Goal: Check status: Check status

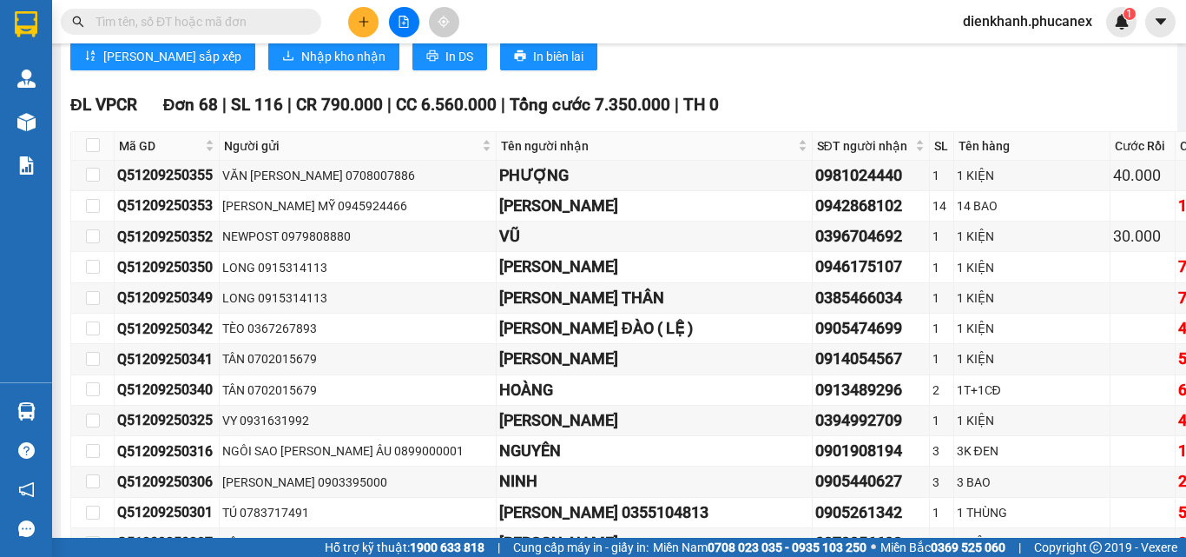
scroll to position [11983, 0]
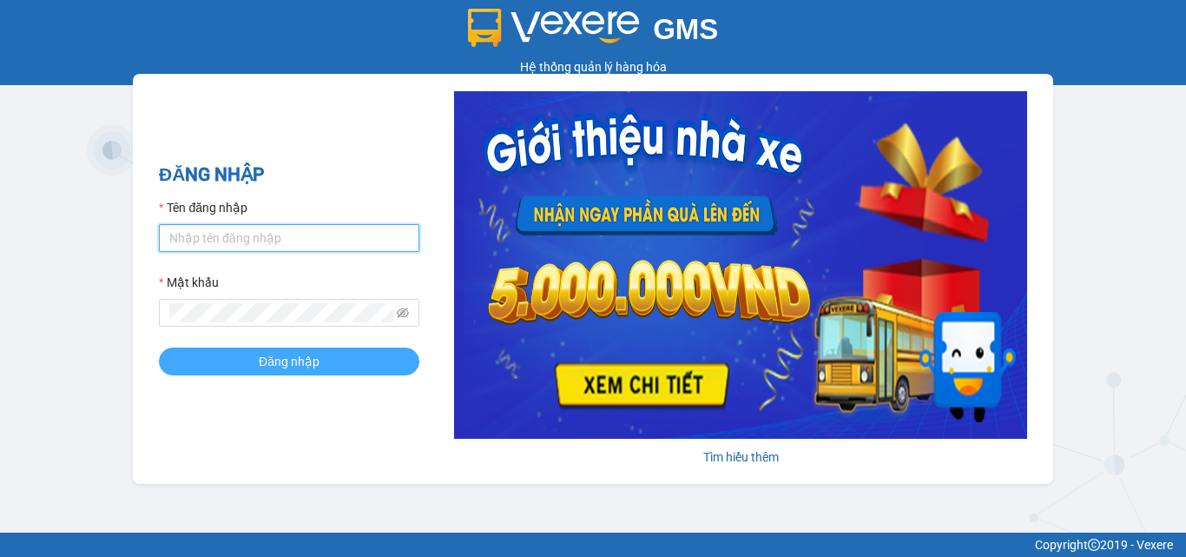
type input "dienkhanh.phucanex"
click at [344, 371] on button "Đăng nhập" at bounding box center [289, 361] width 260 height 28
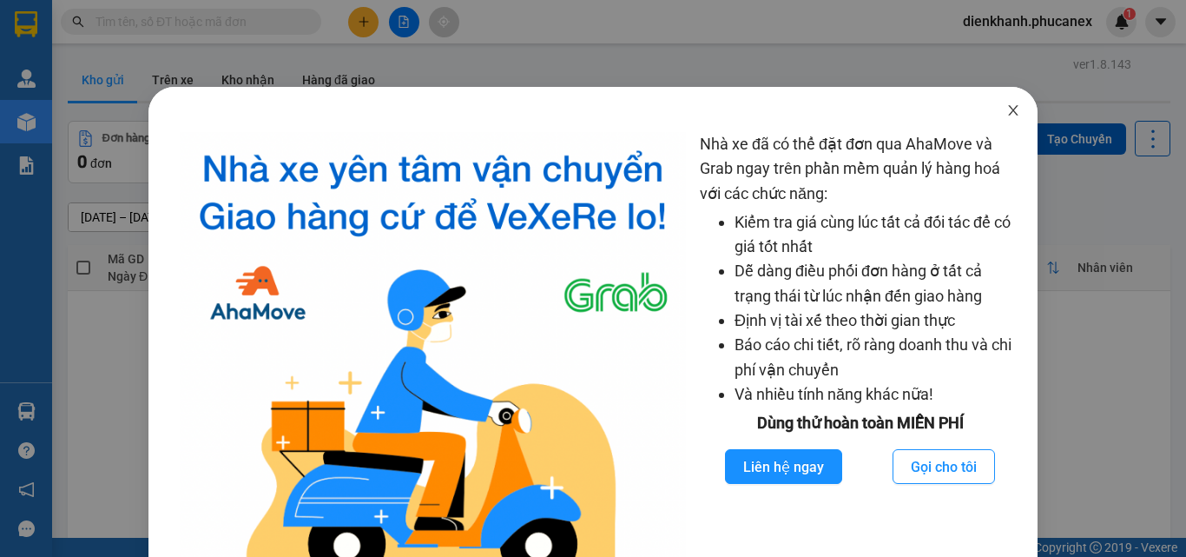
click at [993, 106] on span "Close" at bounding box center [1013, 111] width 49 height 49
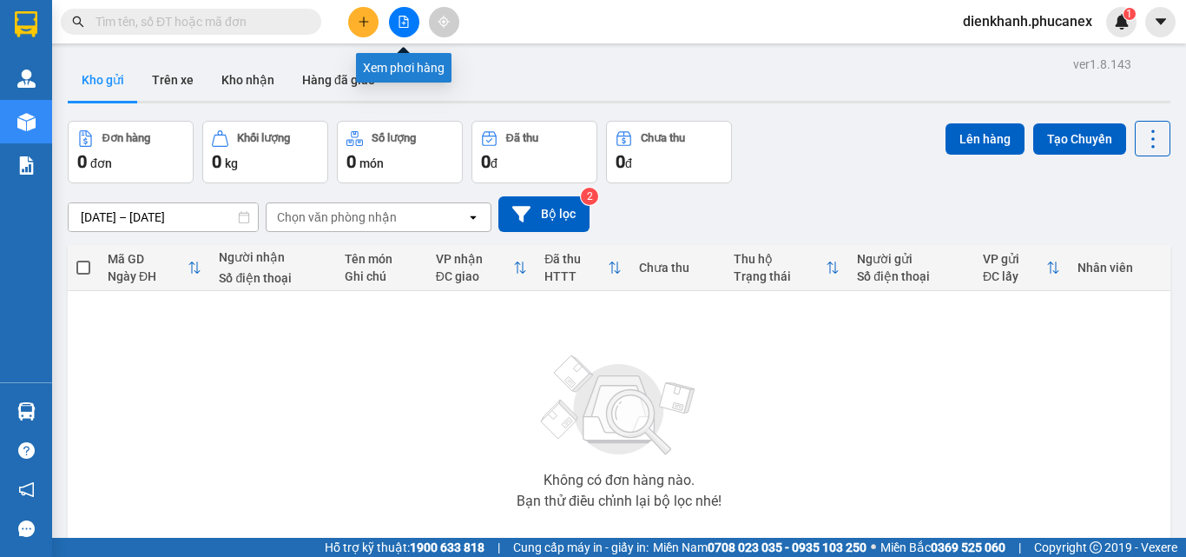
click at [402, 20] on icon "file-add" at bounding box center [404, 22] width 12 height 12
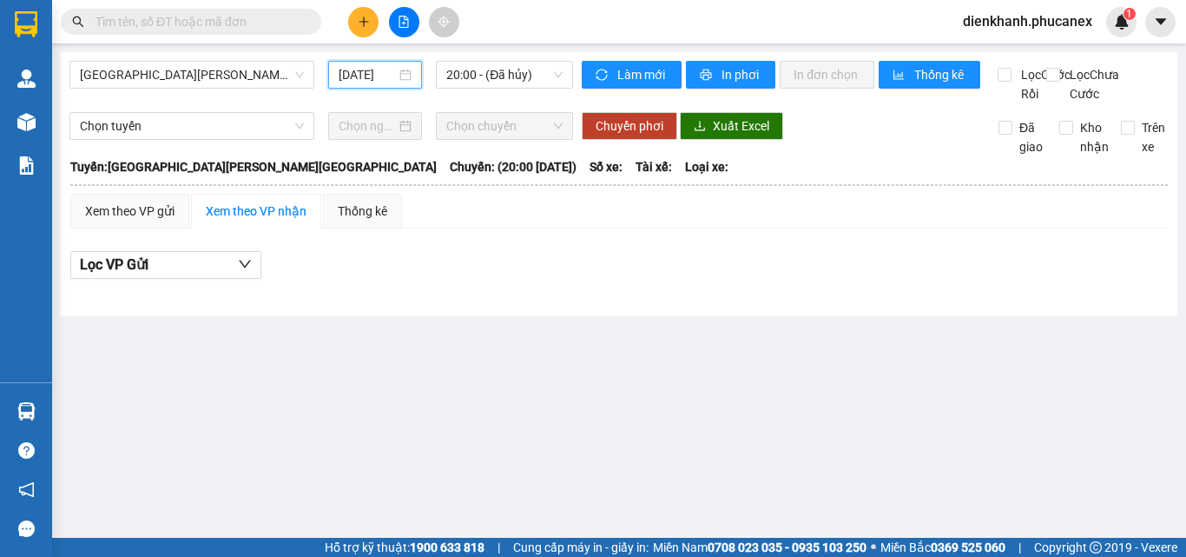
click at [351, 81] on input "[DATE]" at bounding box center [367, 74] width 57 height 19
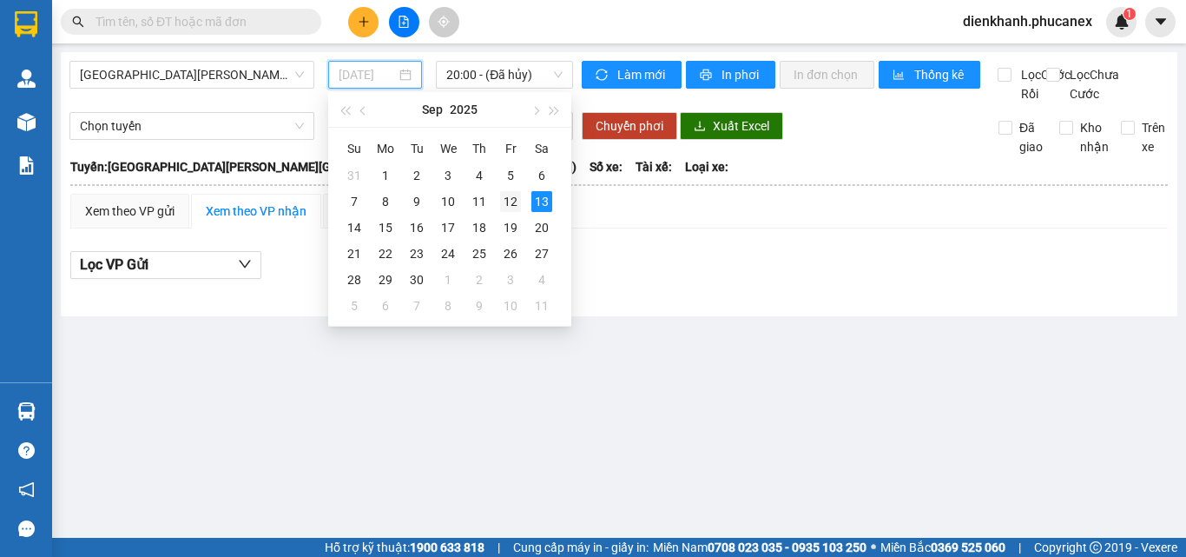
click at [511, 198] on div "12" at bounding box center [510, 201] width 21 height 21
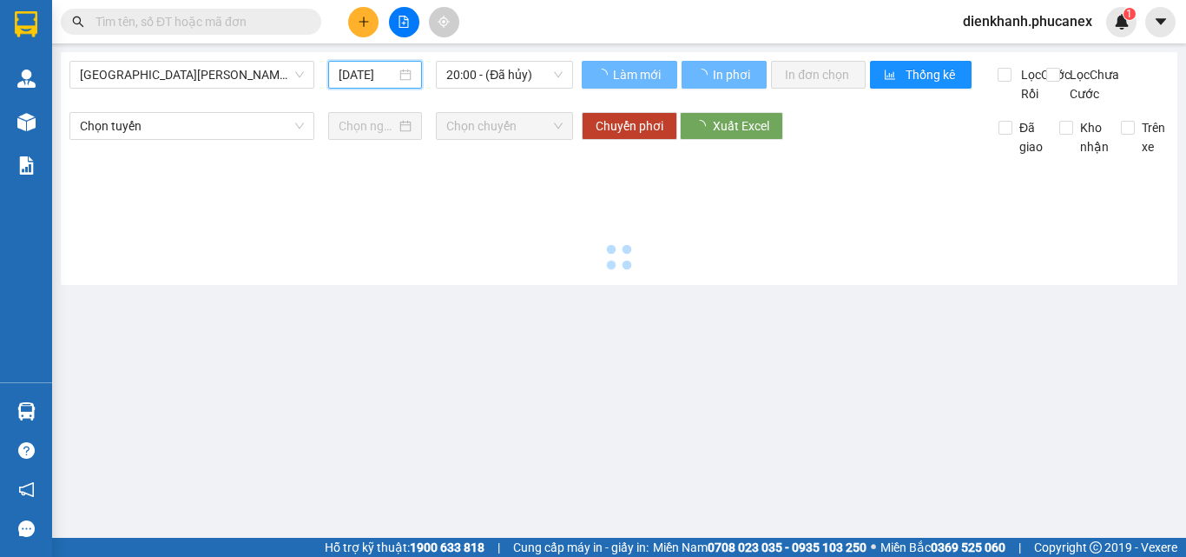
type input "[DATE]"
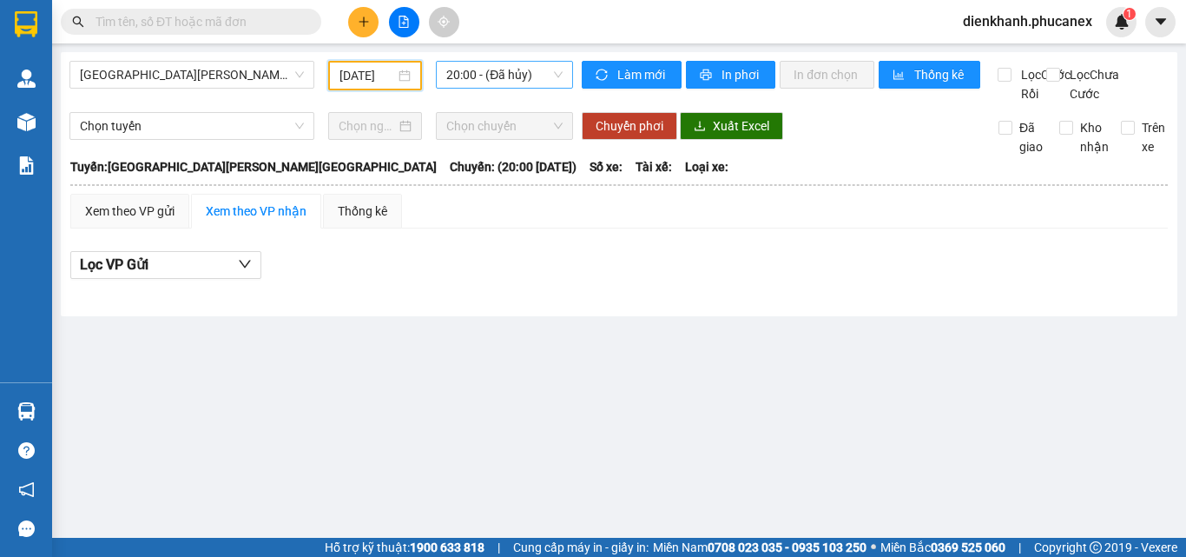
click at [494, 82] on span "20:00 - (Đã hủy)" at bounding box center [504, 75] width 116 height 26
click at [249, 79] on span "Nha Trang - Sài Gòn" at bounding box center [192, 75] width 224 height 26
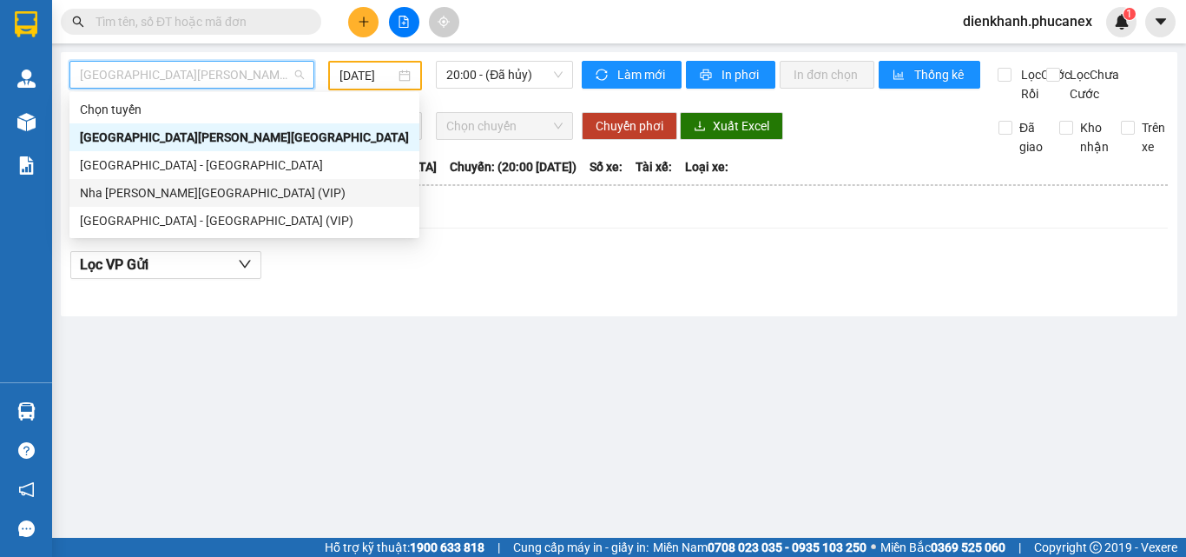
drag, startPoint x: 231, startPoint y: 164, endPoint x: 236, endPoint y: 195, distance: 31.7
click at [236, 195] on div "Chọn tuyến Nha Trang - Sài Gòn Sài Gòn - Nha Trang Nha Trang - Sài Gòn (VIP) Sà…" at bounding box center [244, 165] width 350 height 139
click at [236, 195] on div "Nha [PERSON_NAME][GEOGRAPHIC_DATA] (VIP)" at bounding box center [244, 192] width 329 height 19
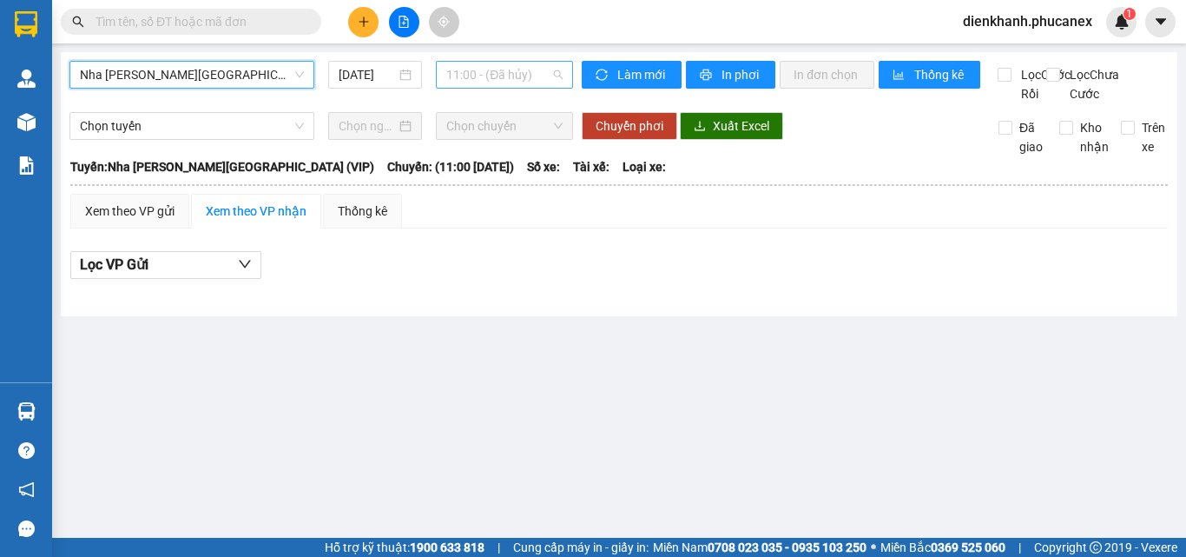
click at [508, 73] on span "11:00 - (Đã hủy)" at bounding box center [504, 75] width 116 height 26
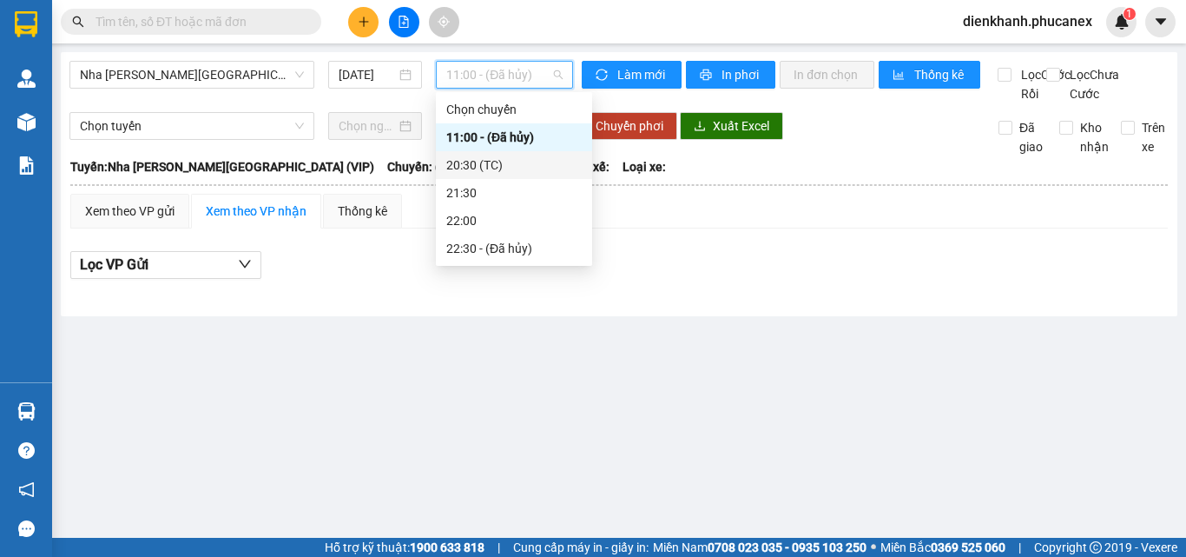
click at [490, 167] on div "20:30 (TC)" at bounding box center [513, 164] width 135 height 19
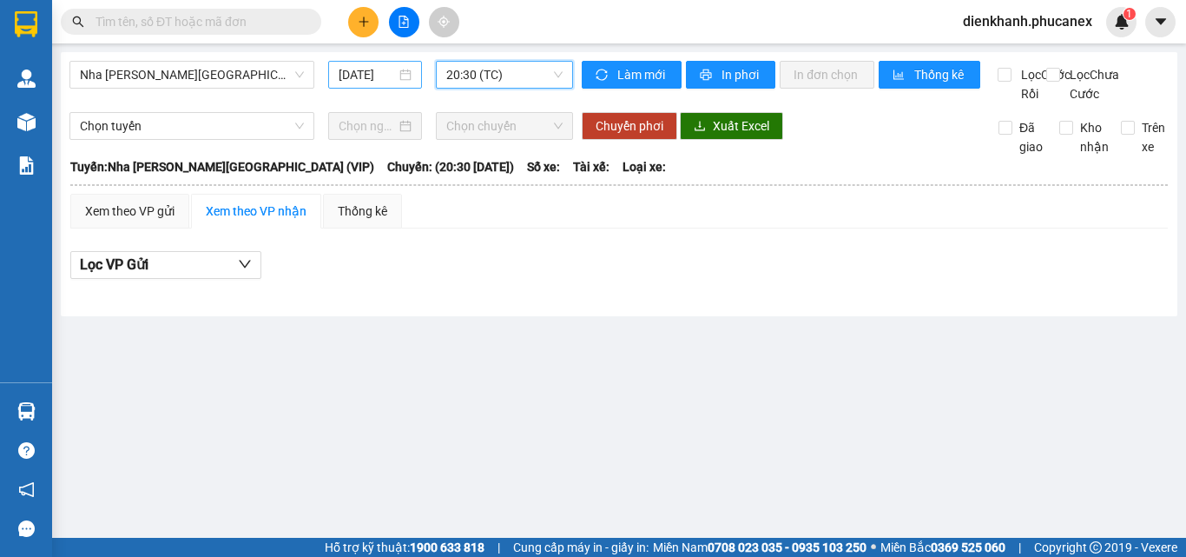
click at [368, 74] on input "13/09/2025" at bounding box center [367, 74] width 57 height 19
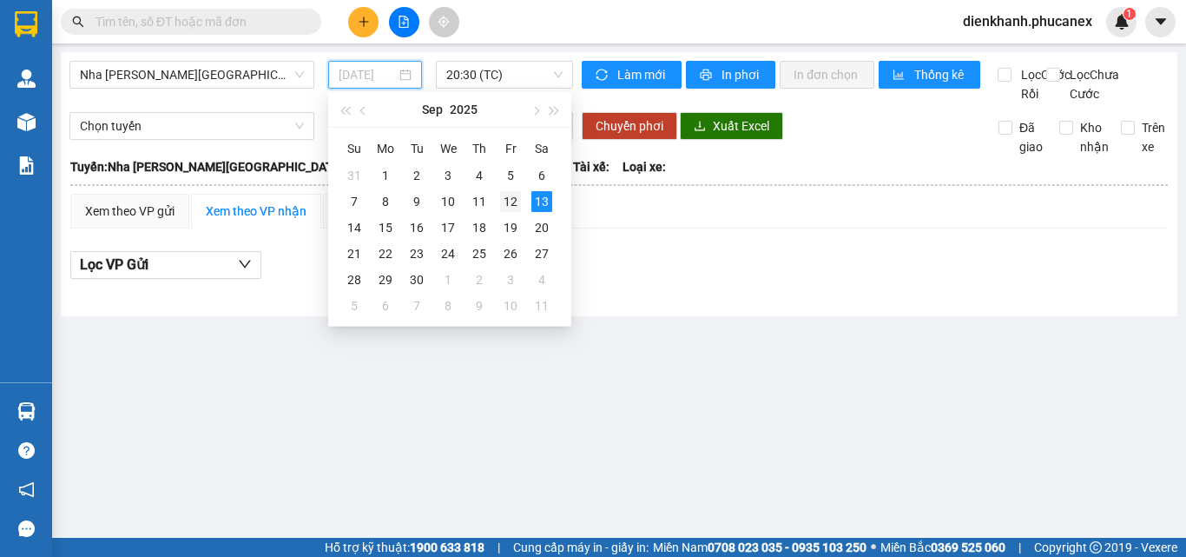
click at [504, 198] on div "12" at bounding box center [510, 201] width 21 height 21
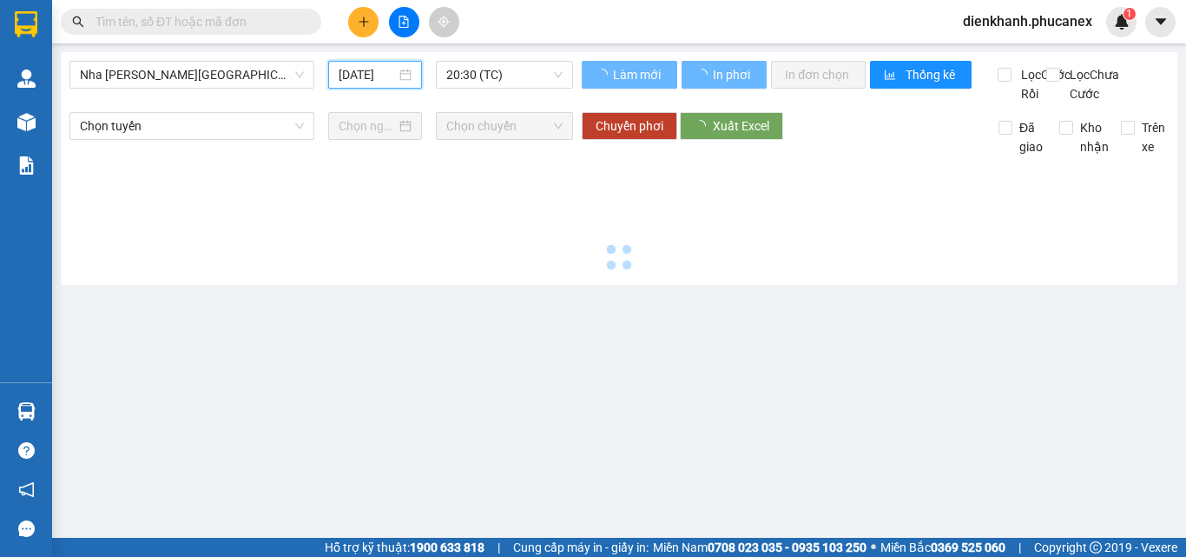
type input "12/09/2025"
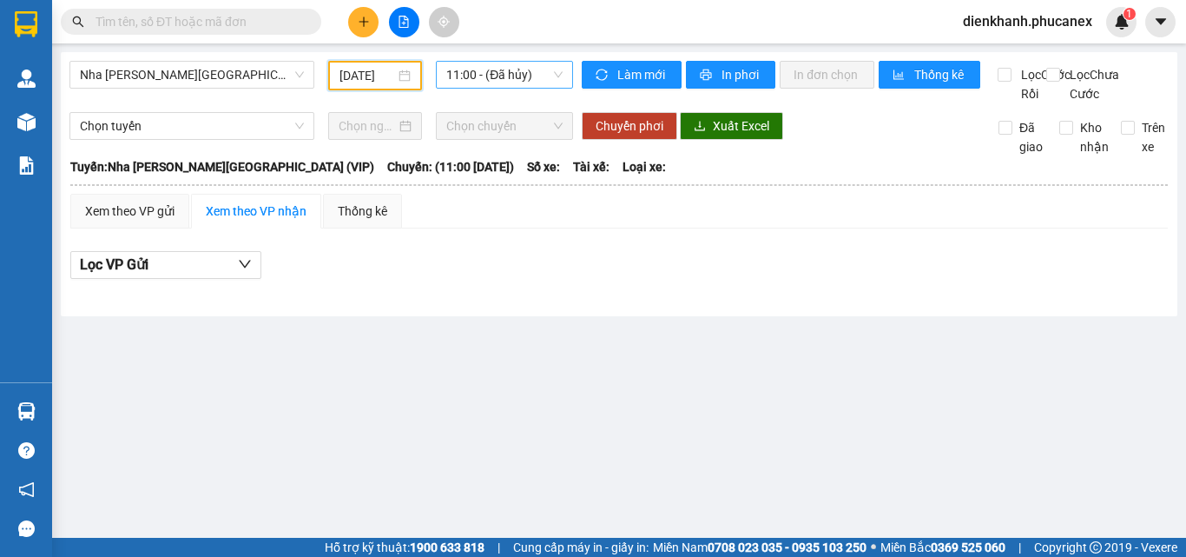
click at [474, 62] on span "11:00 - (Đã hủy)" at bounding box center [504, 75] width 116 height 26
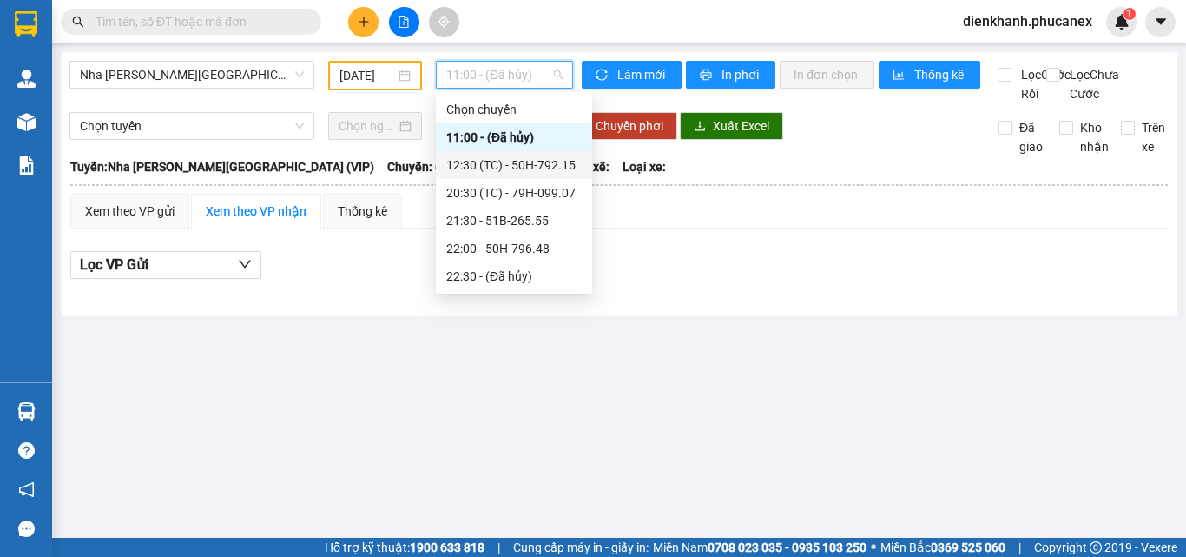
click at [485, 160] on div "12:30 (TC) - 50H-792.15" at bounding box center [513, 164] width 135 height 19
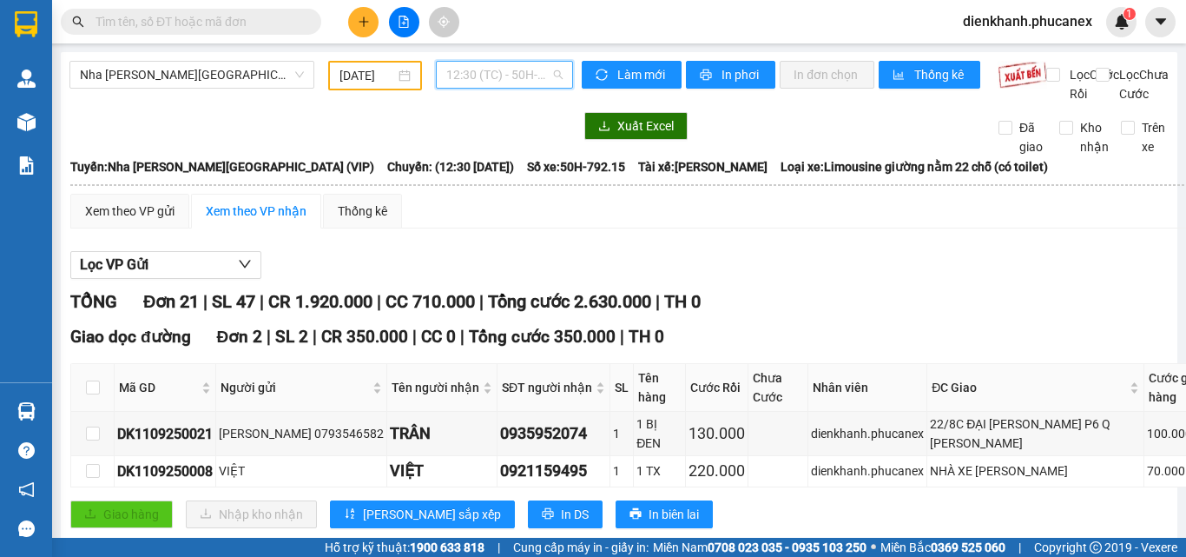
click at [466, 70] on span "12:30 (TC) - 50H-792.15" at bounding box center [504, 75] width 116 height 26
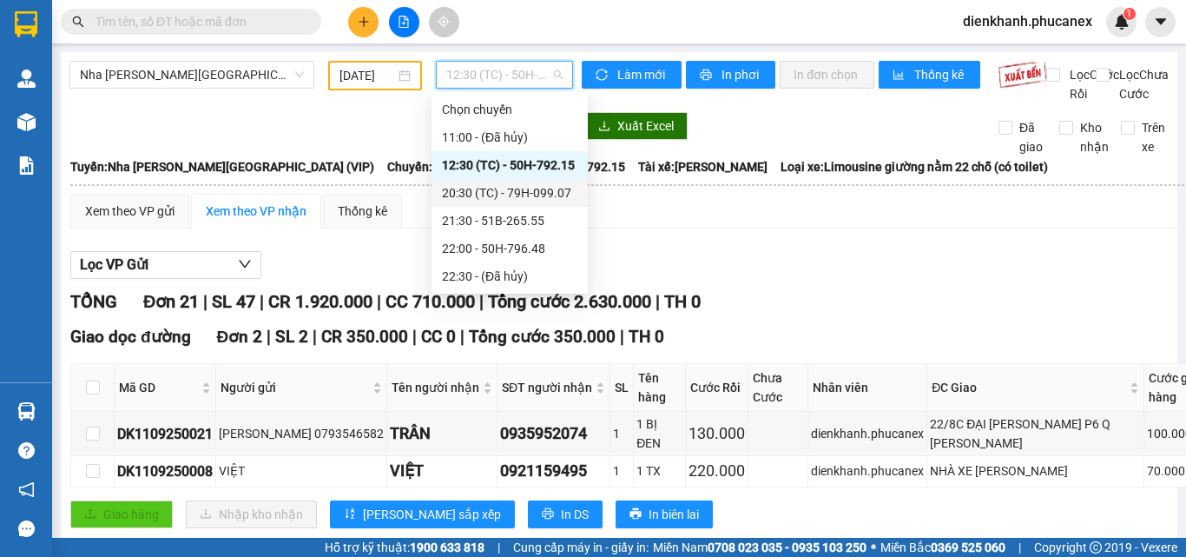
click at [485, 191] on div "20:30 (TC) - 79H-099.07" at bounding box center [509, 192] width 135 height 19
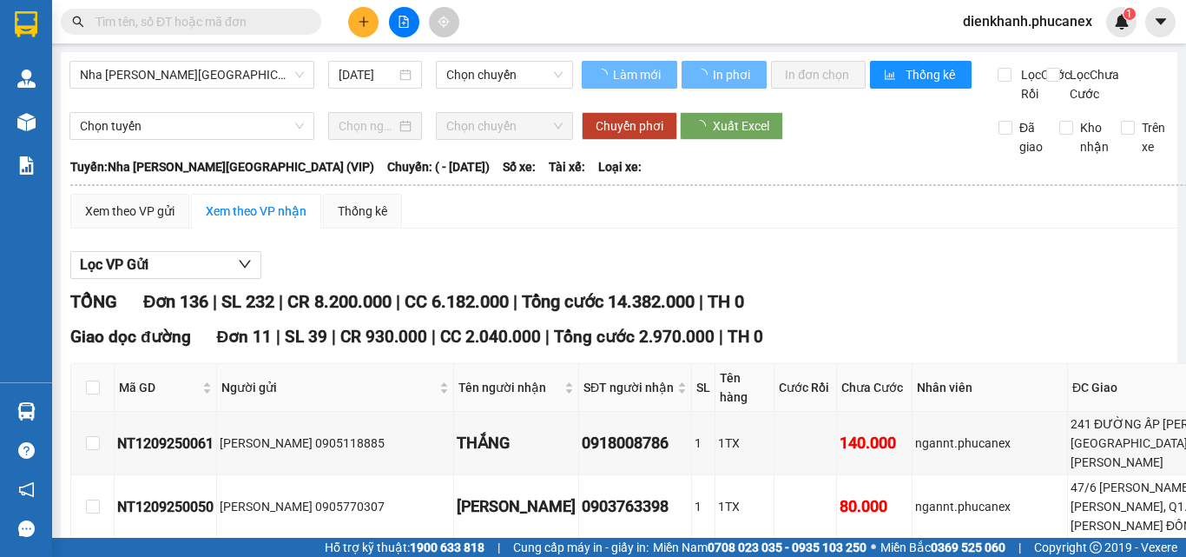
type input "[DATE]"
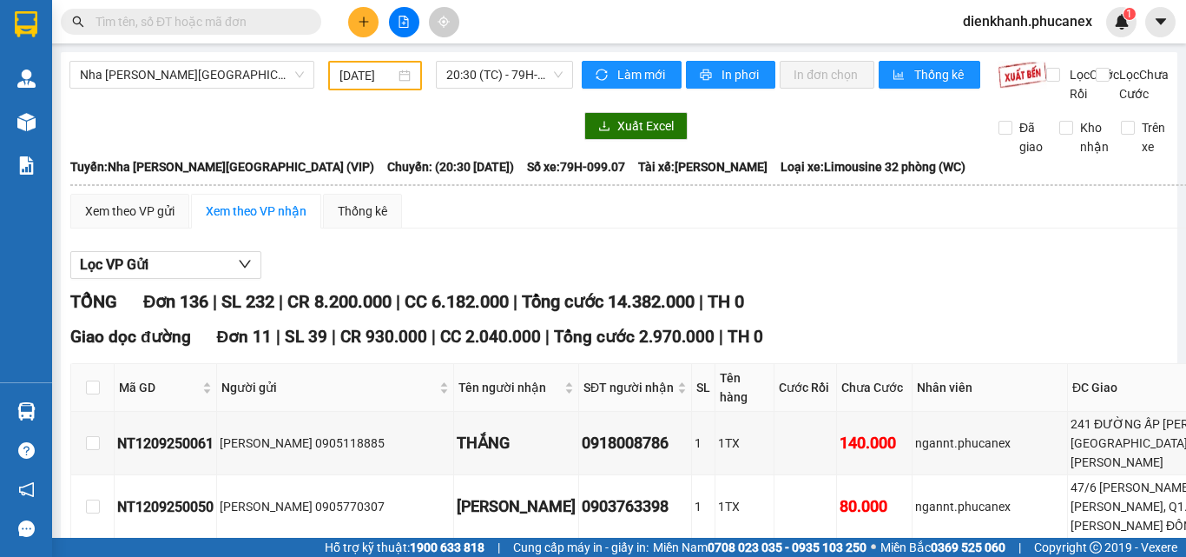
click at [233, 10] on span at bounding box center [191, 22] width 260 height 26
click at [233, 11] on span at bounding box center [191, 22] width 260 height 26
click at [237, 19] on input "text" at bounding box center [198, 21] width 205 height 19
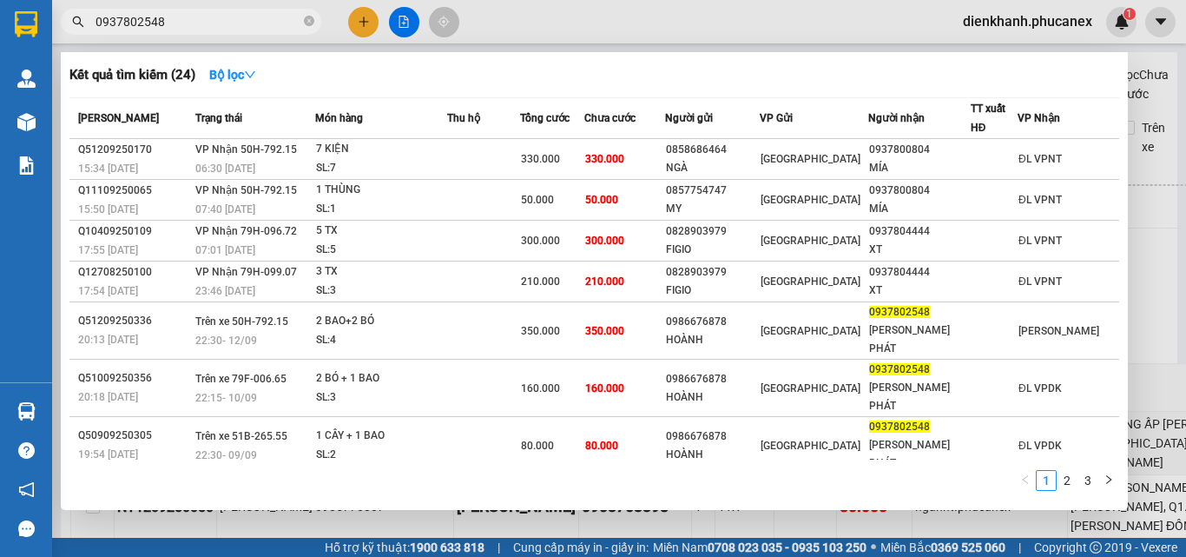
type input "0937802548"
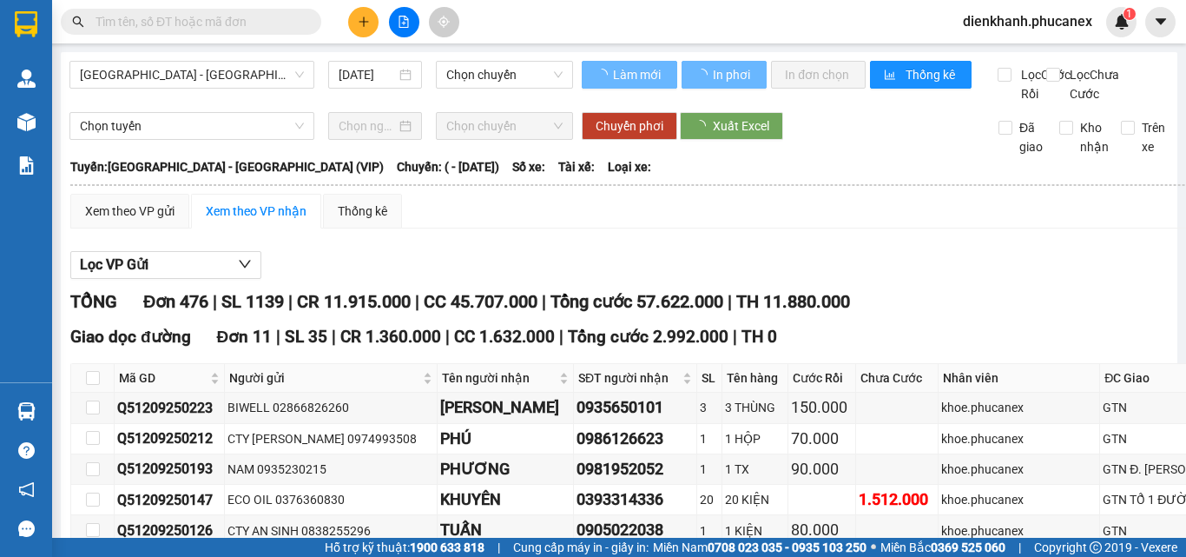
type input "[DATE]"
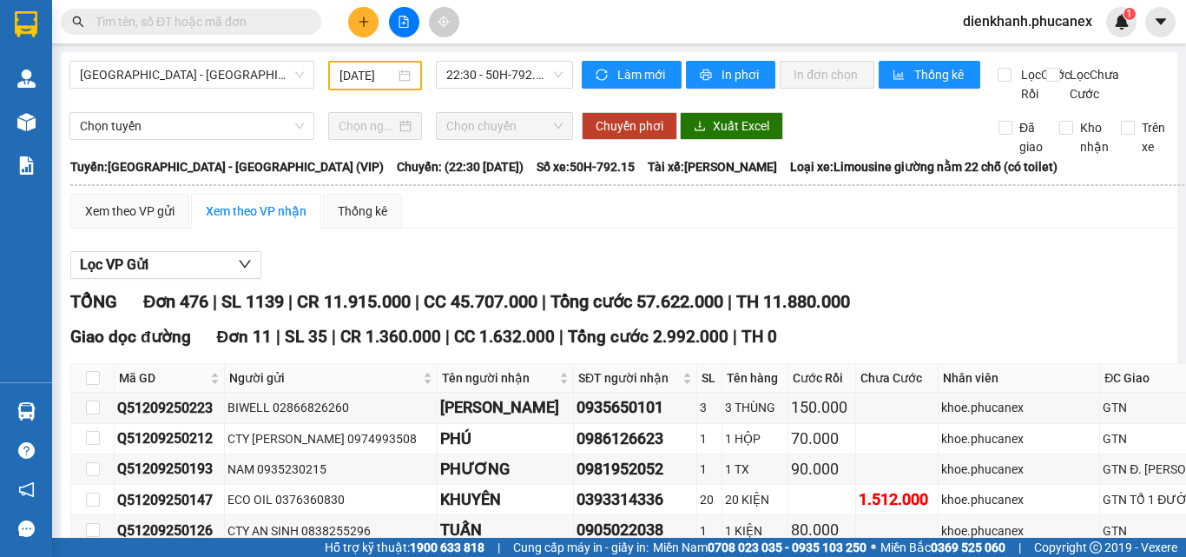
click at [175, 22] on input "text" at bounding box center [198, 21] width 205 height 19
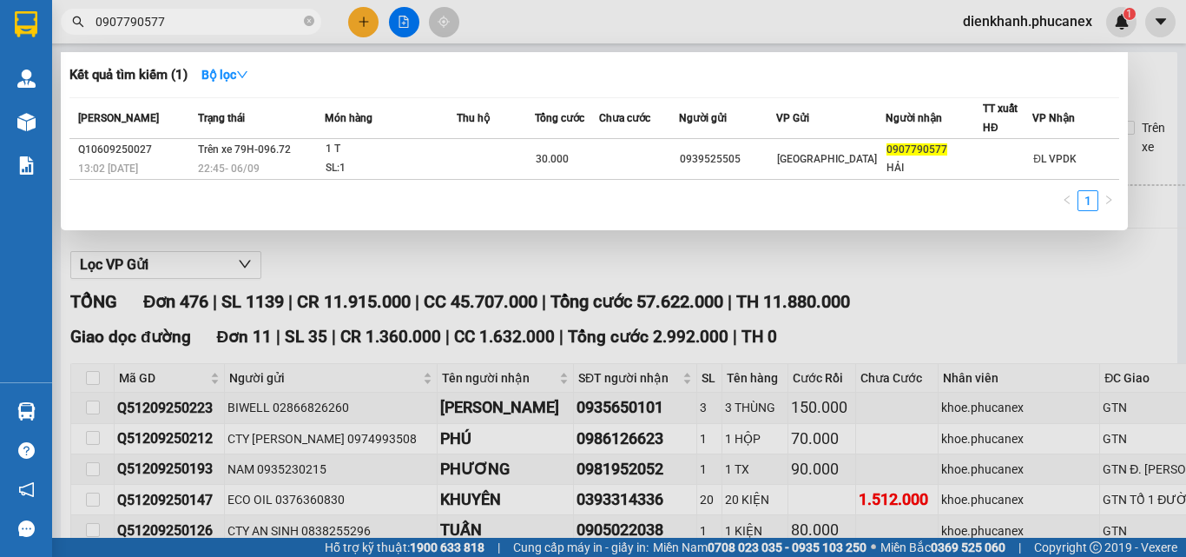
type input "0907790577"
